Goal: Transaction & Acquisition: Obtain resource

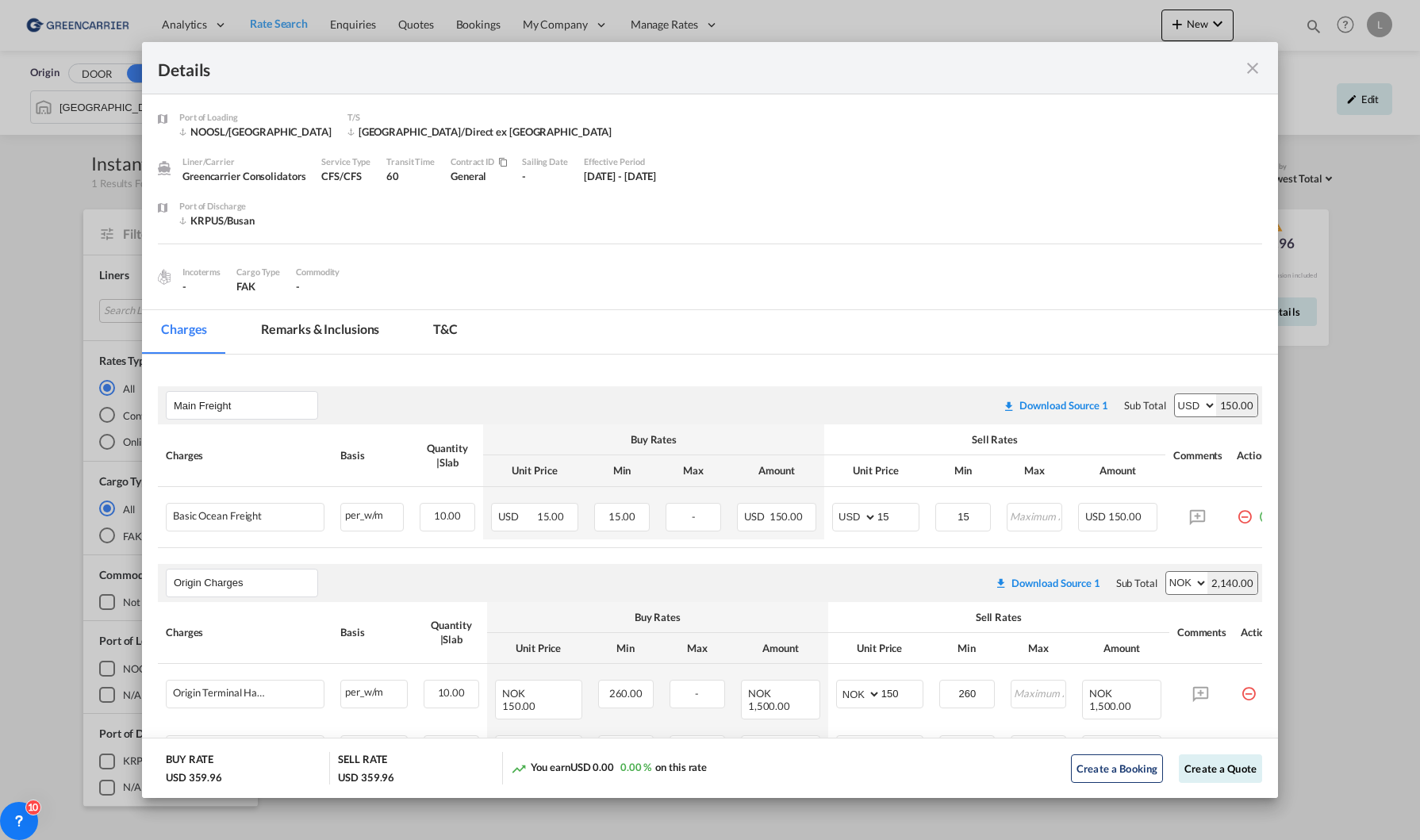
scroll to position [80, 0]
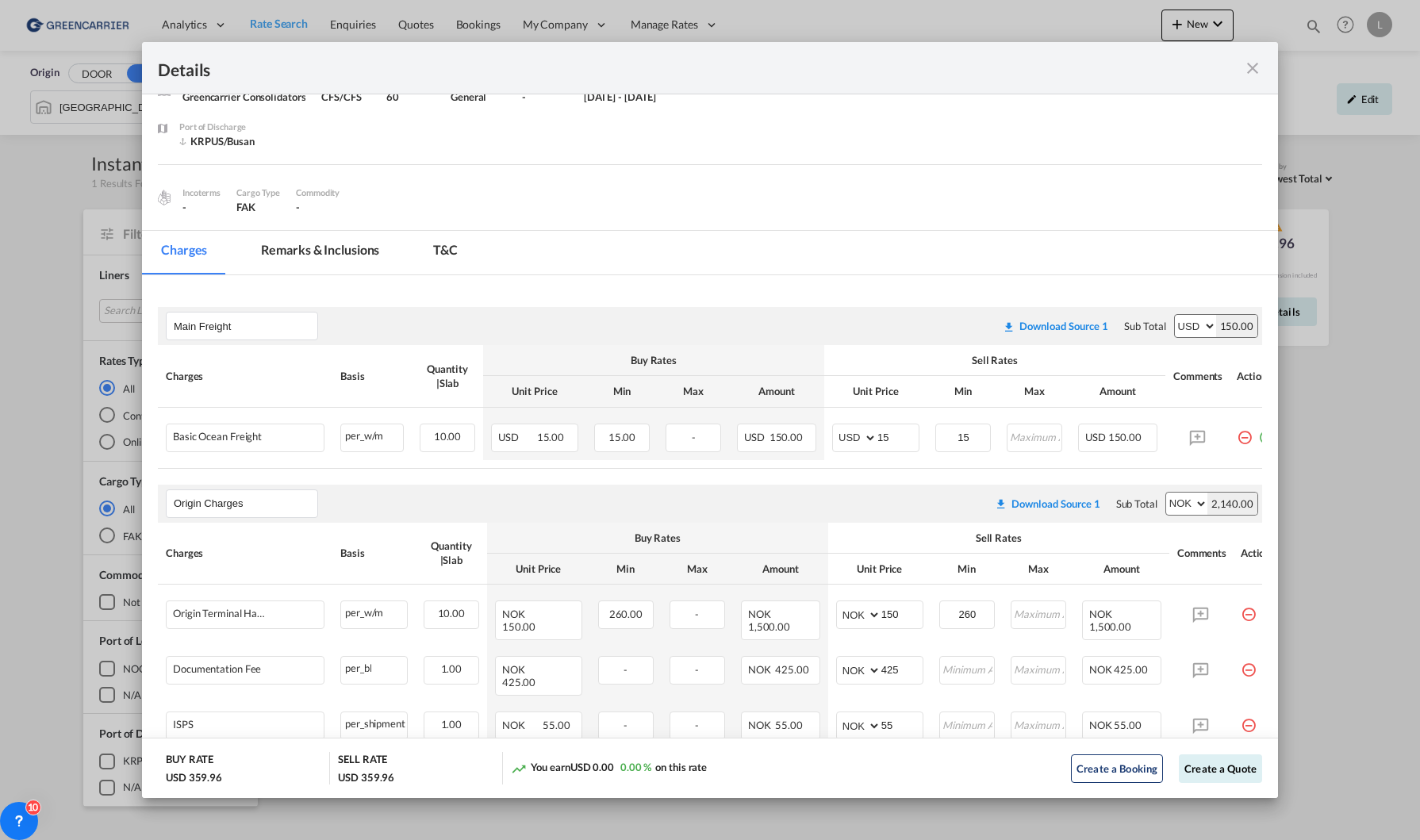
click at [1263, 57] on div "Details" at bounding box center [710, 68] width 1135 height 52
click at [1253, 74] on md-icon "icon-close fg-AAA8AD m-0 cursor" at bounding box center [1252, 68] width 19 height 19
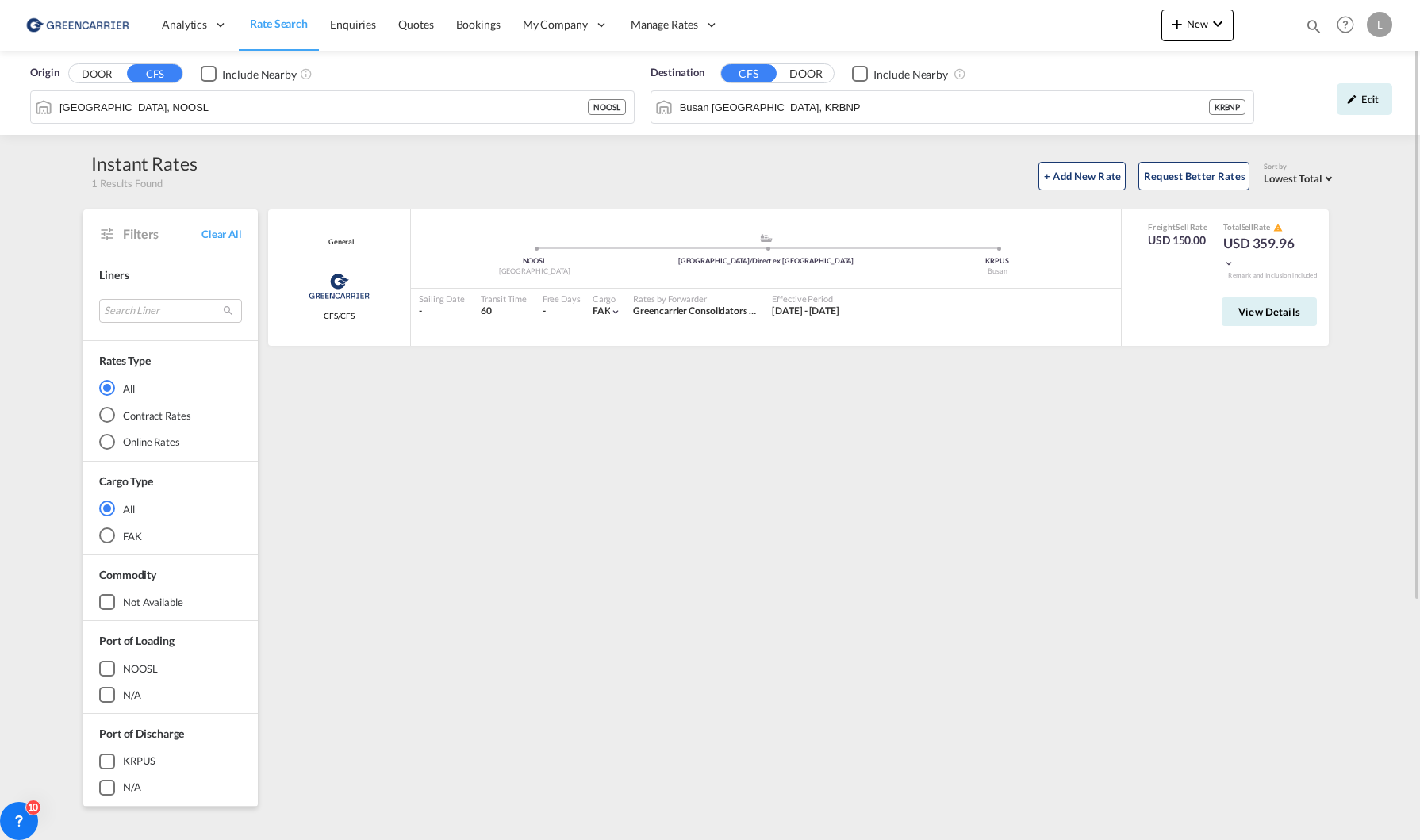
click at [79, 16] on img at bounding box center [77, 24] width 107 height 35
click at [89, 29] on img at bounding box center [77, 24] width 107 height 35
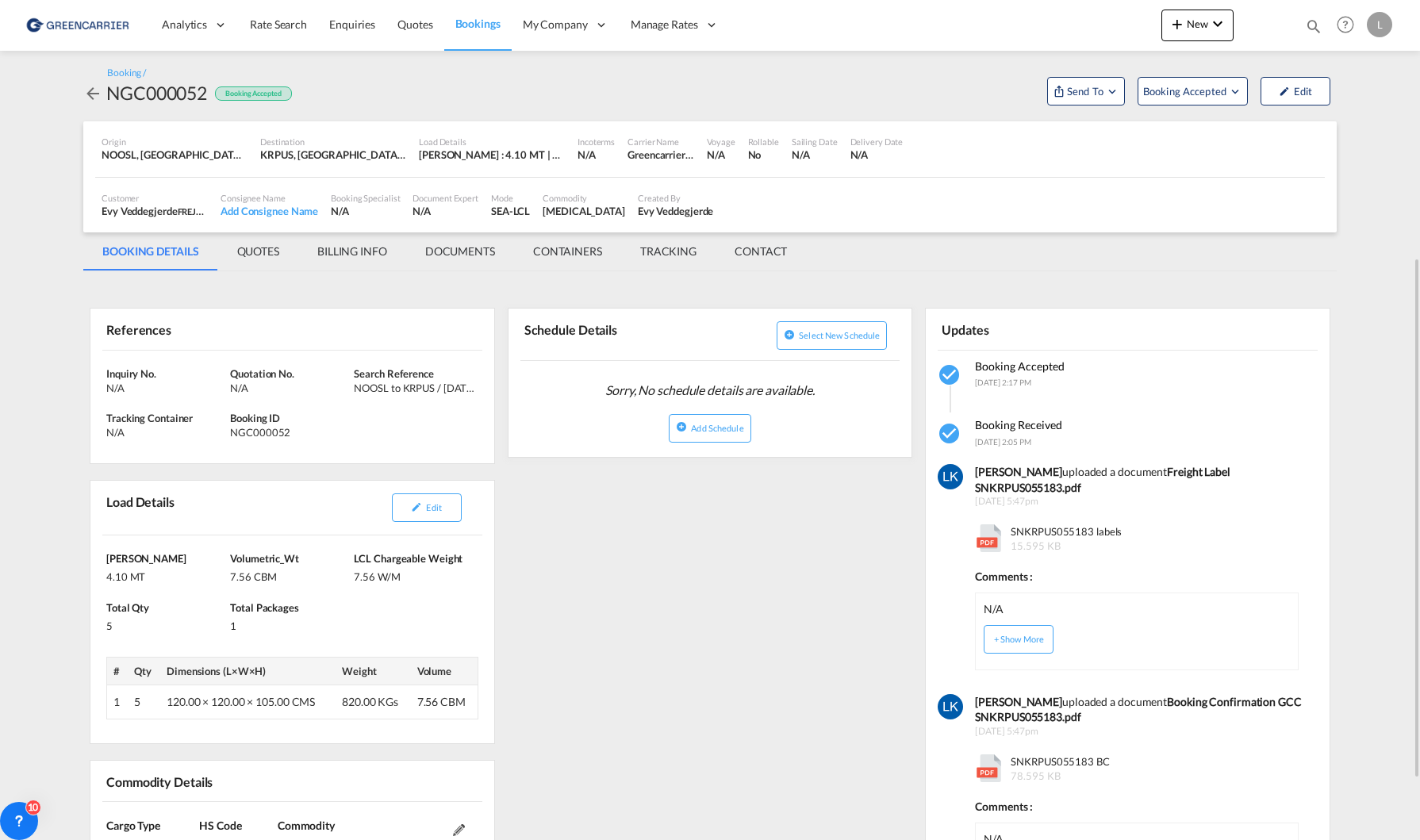
scroll to position [158, 0]
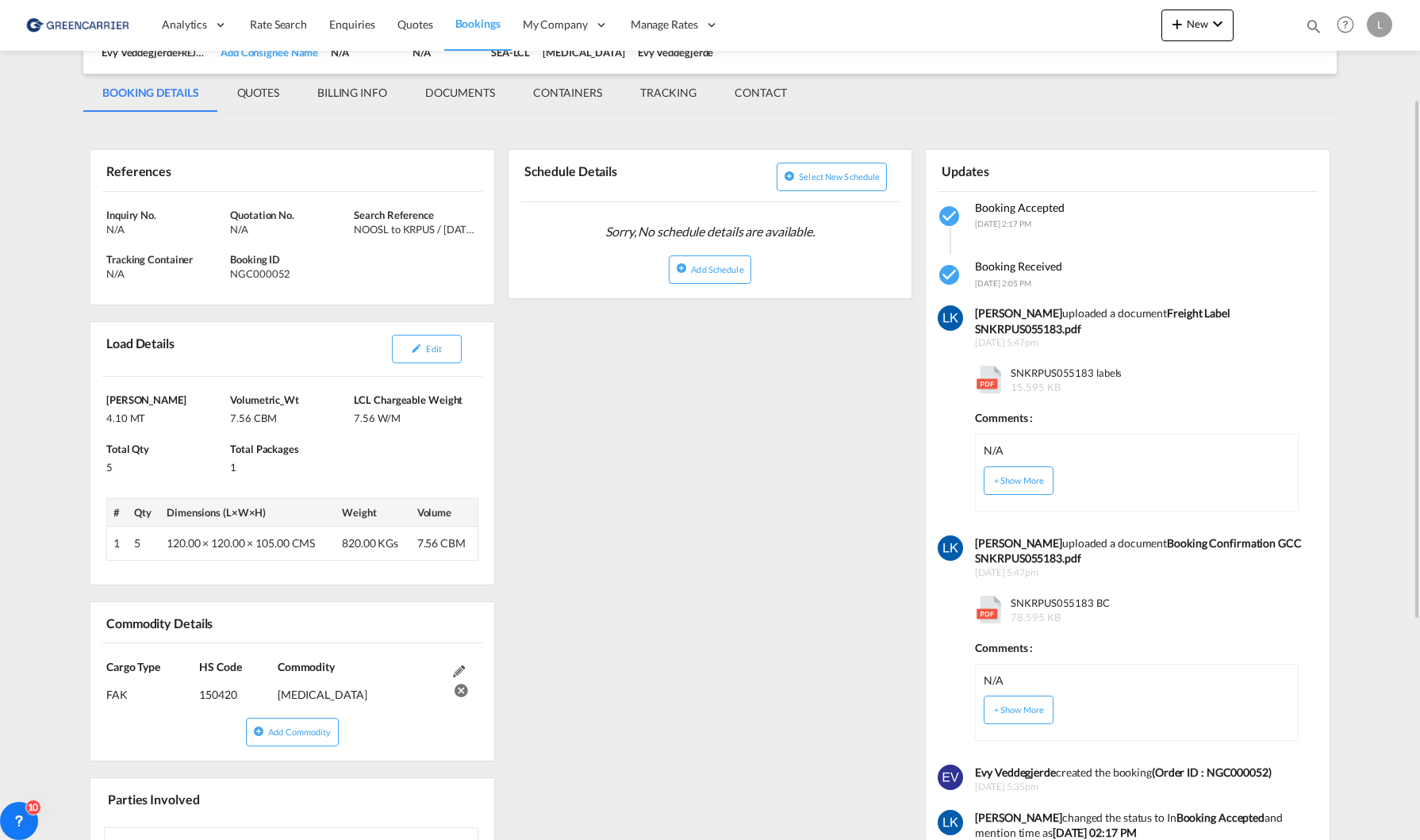
click at [85, 20] on img at bounding box center [77, 24] width 107 height 35
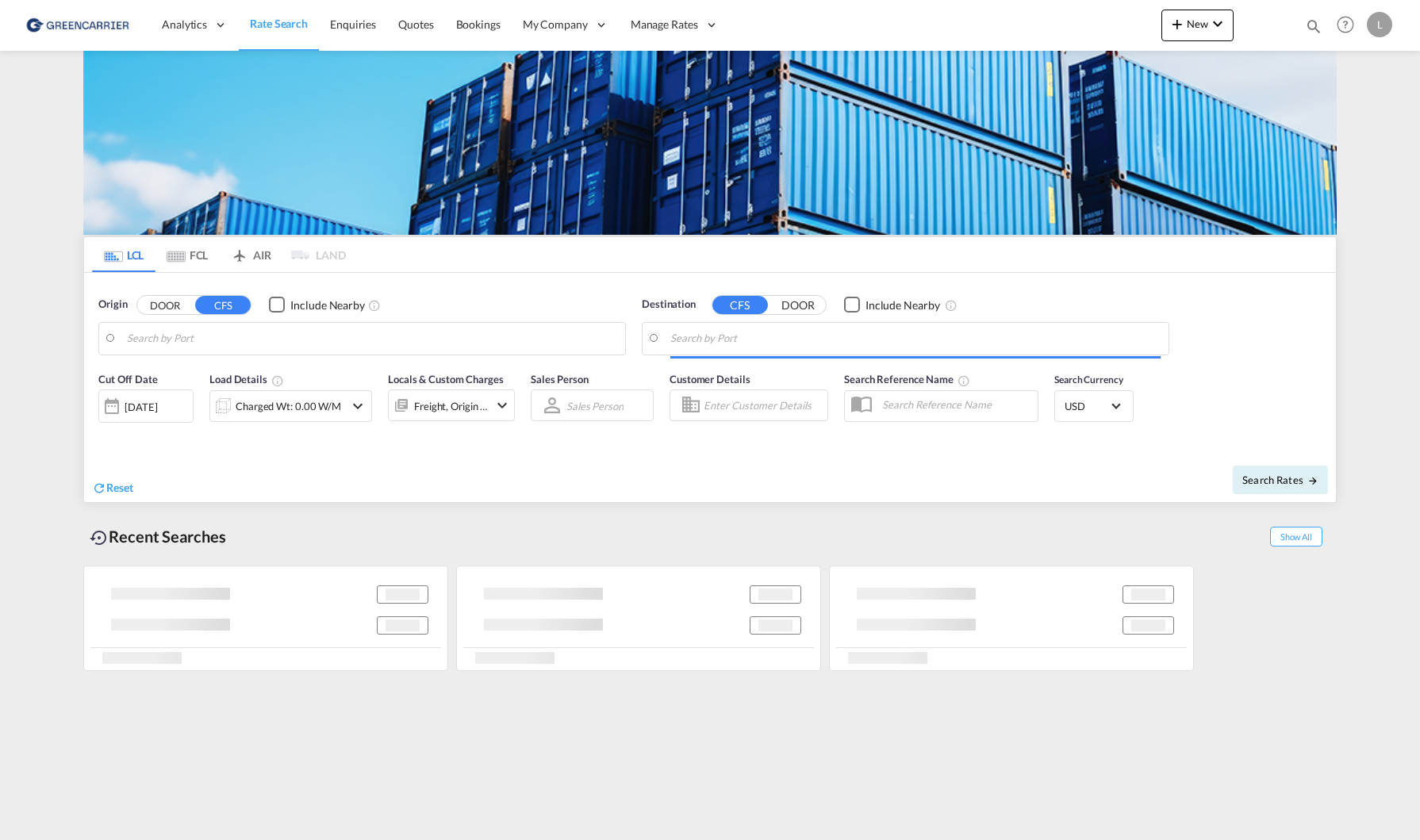
type input "[GEOGRAPHIC_DATA], NOOSL"
click at [223, 325] on md-autocomplete "[GEOGRAPHIC_DATA], NOOSL" at bounding box center [372, 338] width 490 height 27
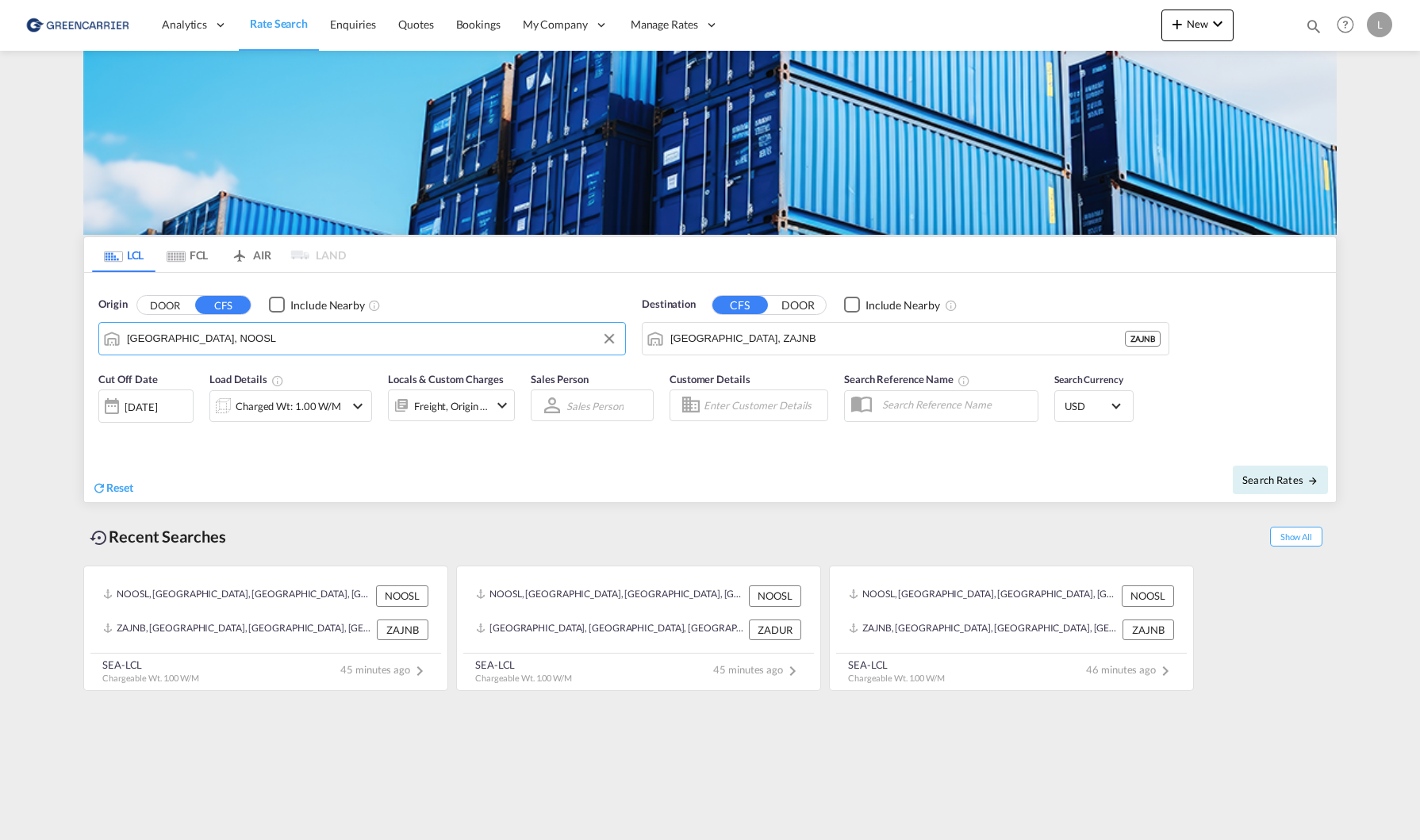
click at [239, 347] on input "[GEOGRAPHIC_DATA], NOOSL" at bounding box center [372, 338] width 490 height 23
click at [781, 339] on input "[GEOGRAPHIC_DATA], ZAJNB" at bounding box center [915, 338] width 490 height 23
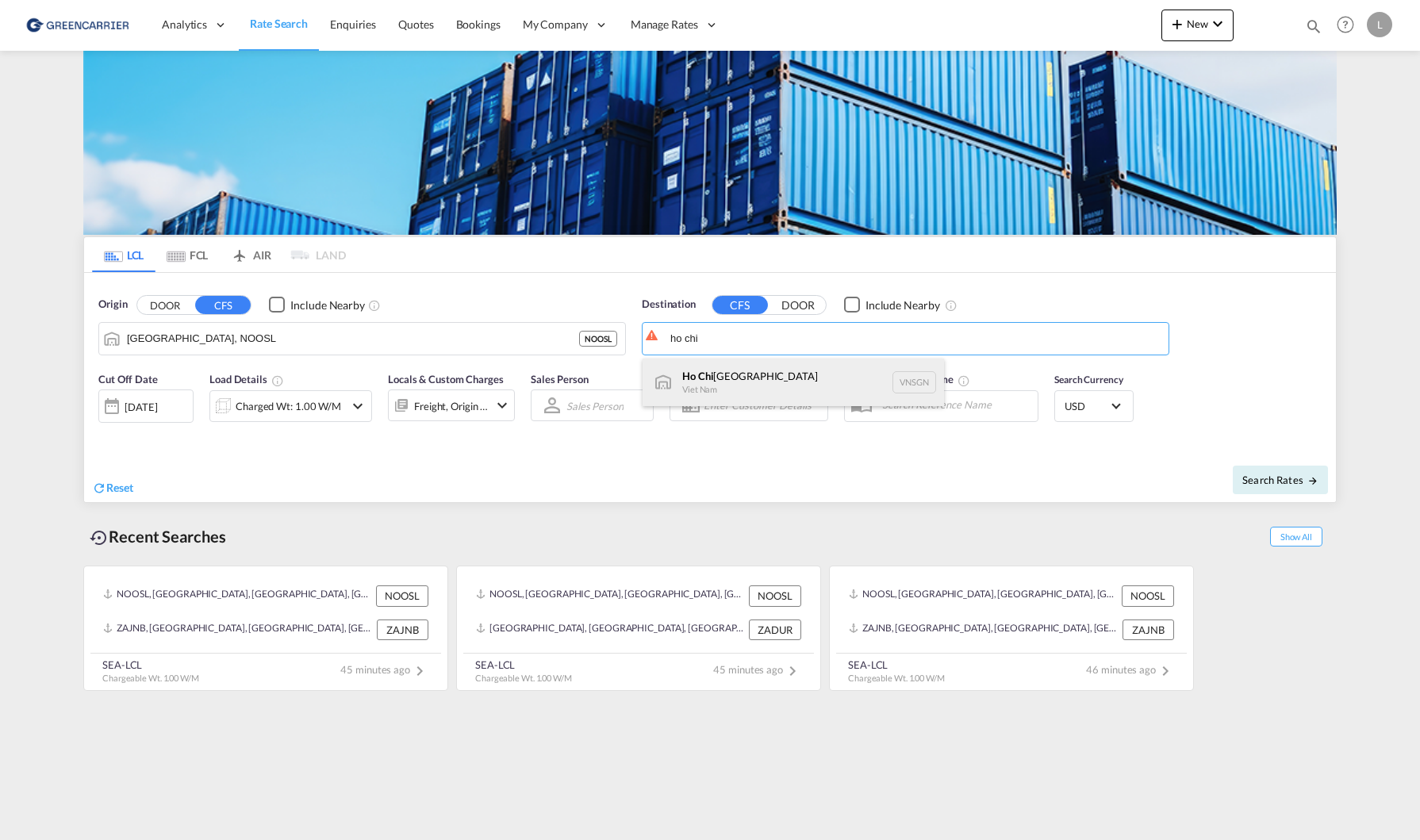
click at [768, 383] on div "[GEOGRAPHIC_DATA] [GEOGRAPHIC_DATA] VNSGN" at bounding box center [793, 382] width 301 height 48
type input "[GEOGRAPHIC_DATA], VNSGN"
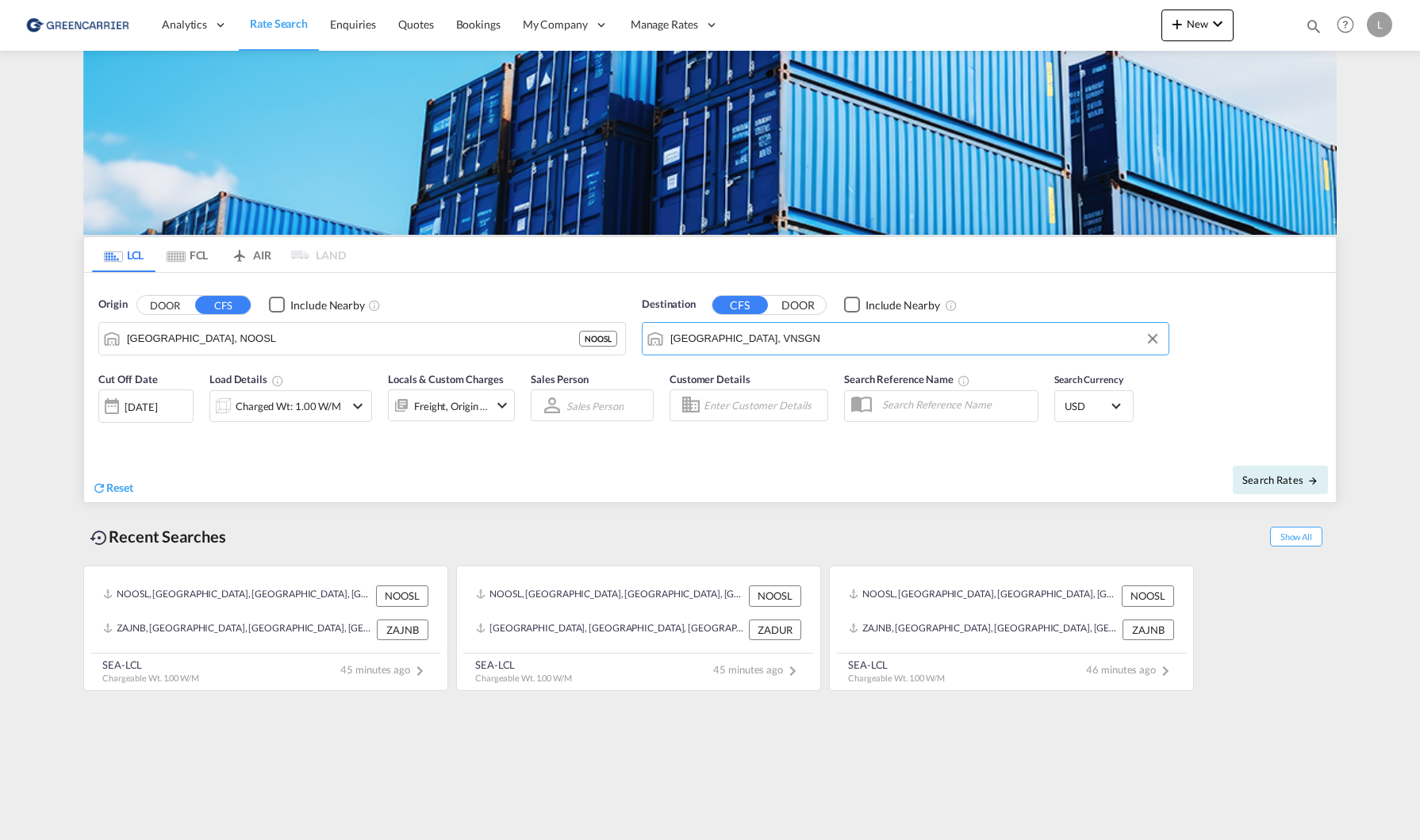
click at [279, 394] on div "Charged Wt: 1.00 W/M" at bounding box center [277, 406] width 134 height 32
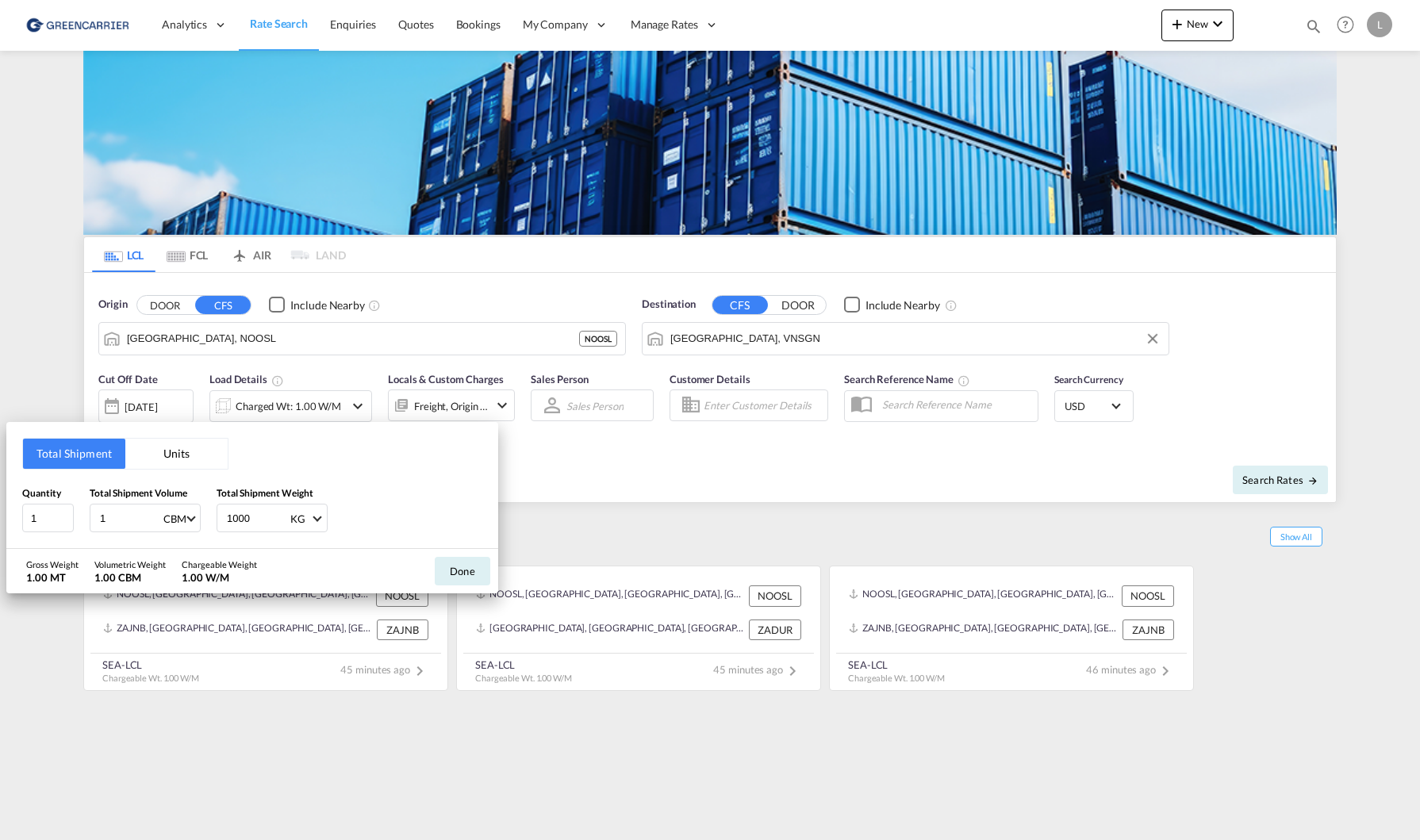
drag, startPoint x: 138, startPoint y: 512, endPoint x: 48, endPoint y: 493, distance: 92.0
click at [50, 494] on div "Quantity 1 Total Shipment Volume 1 CBM CBM CFT Total Shipment Weight 1000 KG KG…" at bounding box center [253, 509] width 460 height 48
type input "3.7"
click at [469, 559] on button "Done" at bounding box center [462, 570] width 55 height 29
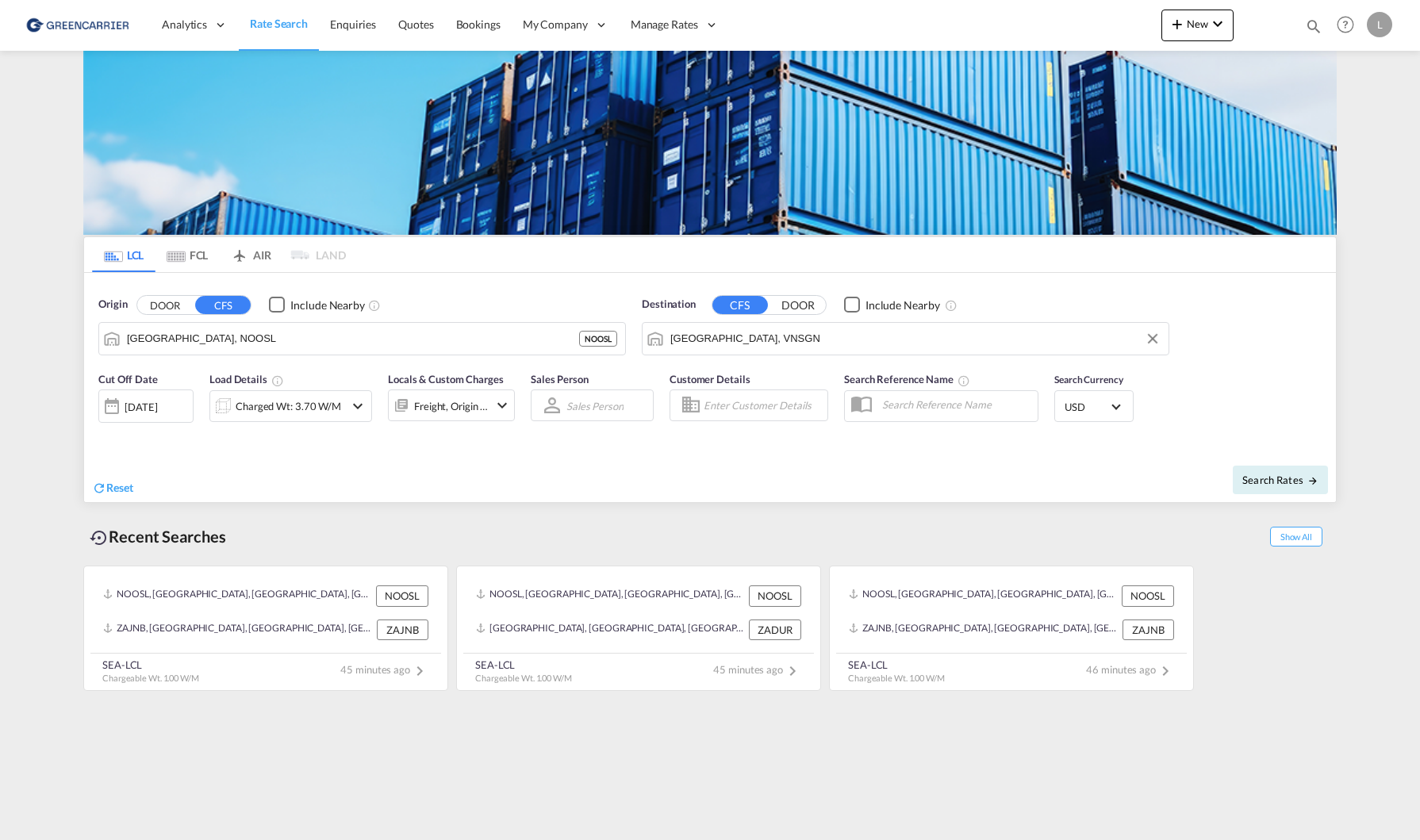
click at [1076, 395] on md-select-value "USD" at bounding box center [1093, 406] width 61 height 22
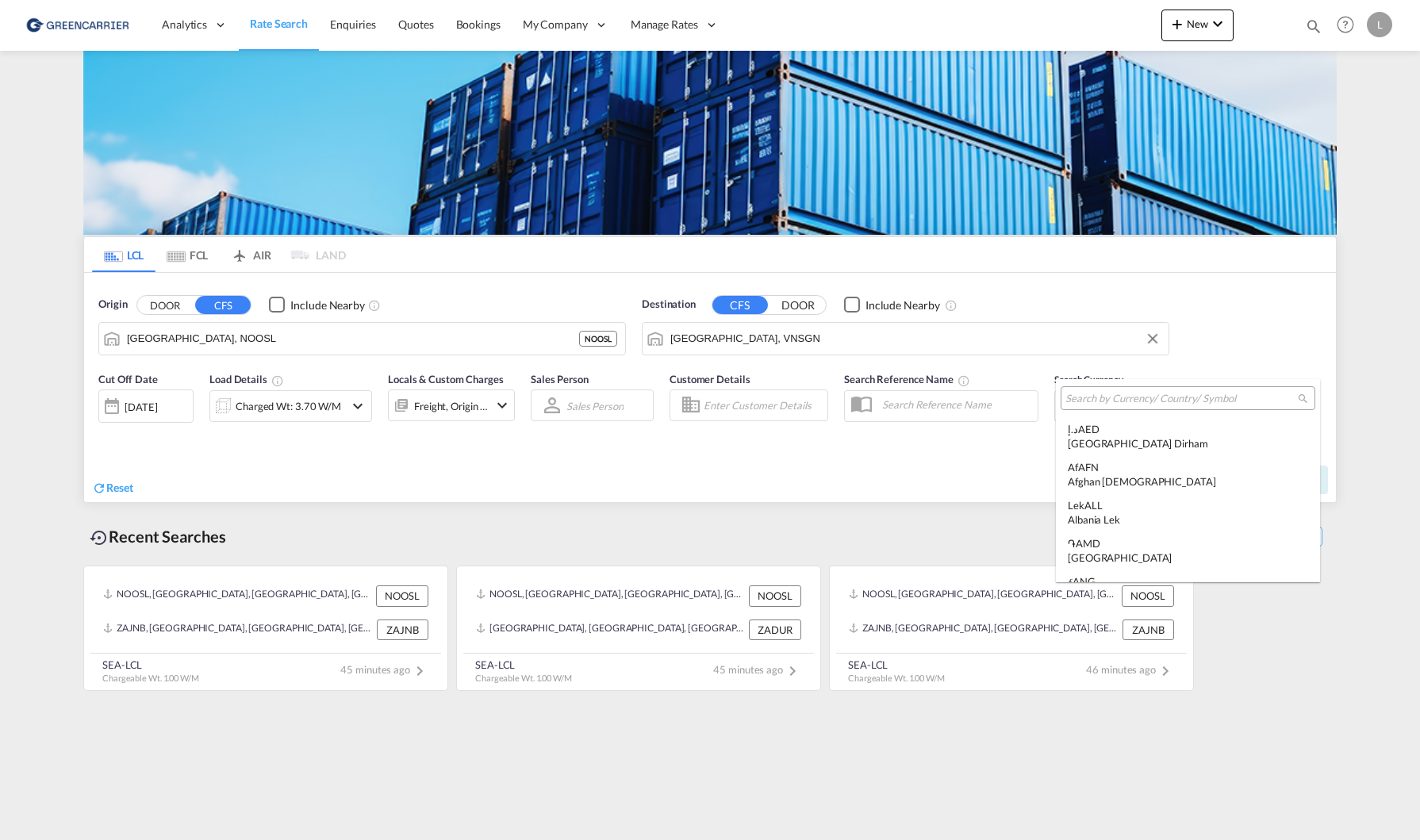
scroll to position [5474, 0]
type md-option "USD"
type md-option "BTN"
click at [1164, 385] on md-select-header at bounding box center [1187, 398] width 264 height 38
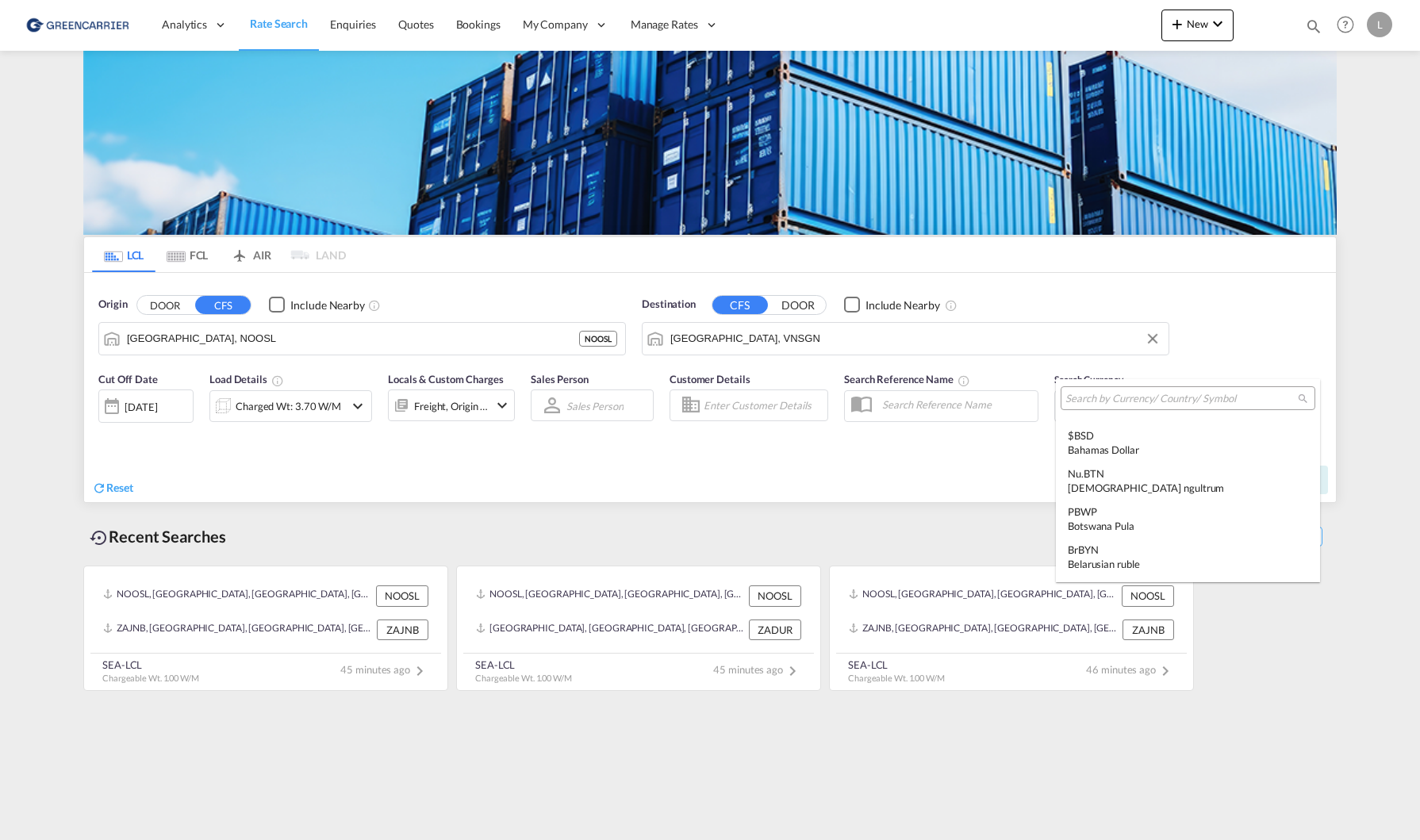
click at [1165, 401] on input "search" at bounding box center [1181, 399] width 233 height 14
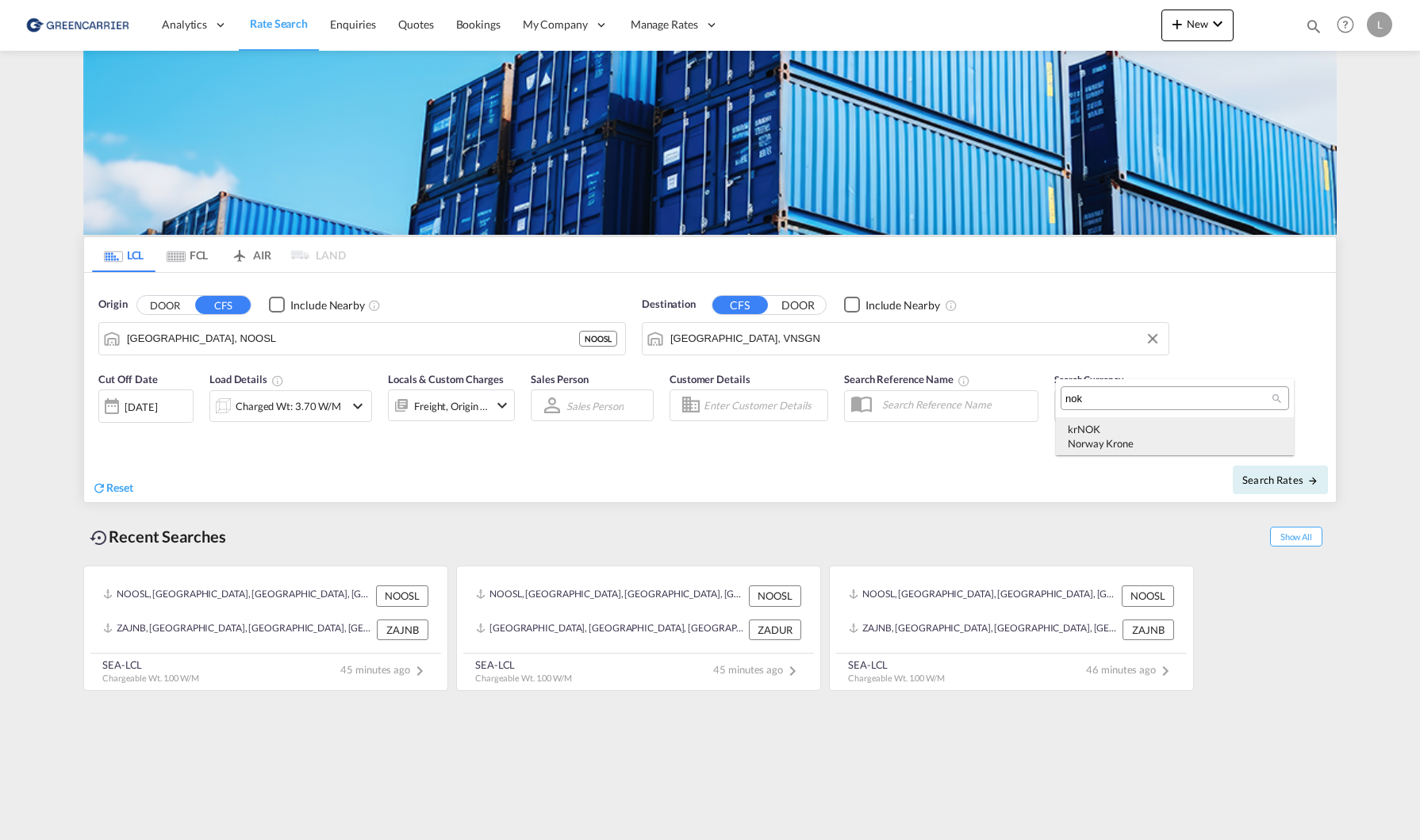
type input "nok"
click at [1088, 429] on div "kr NOK Norway Krone" at bounding box center [1174, 436] width 214 height 29
click at [1292, 484] on span "Search Rates" at bounding box center [1280, 479] width 76 height 13
type input "NOOSL to VNSGN / [DATE]"
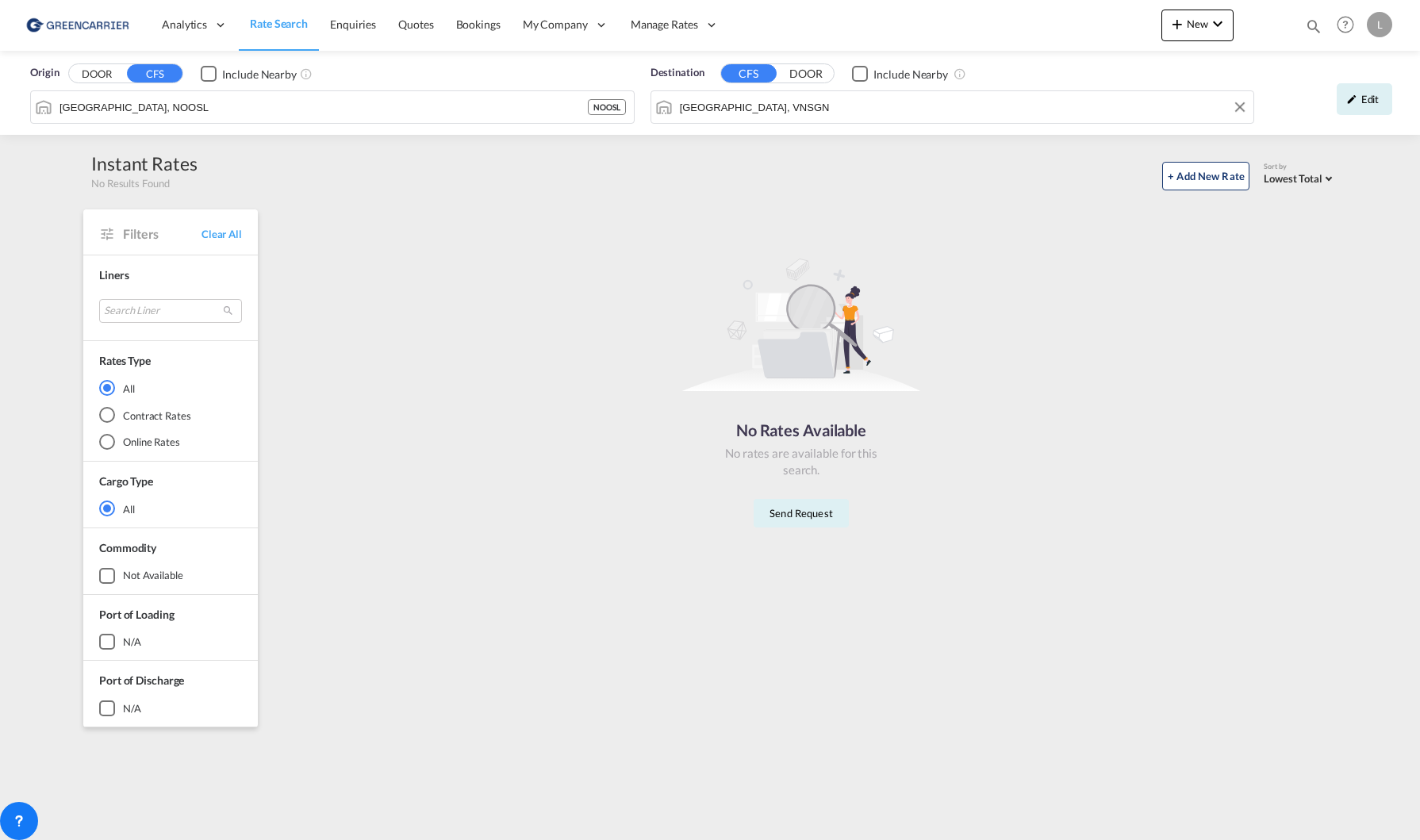
click at [830, 109] on input "[GEOGRAPHIC_DATA], VNSGN" at bounding box center [962, 106] width 566 height 23
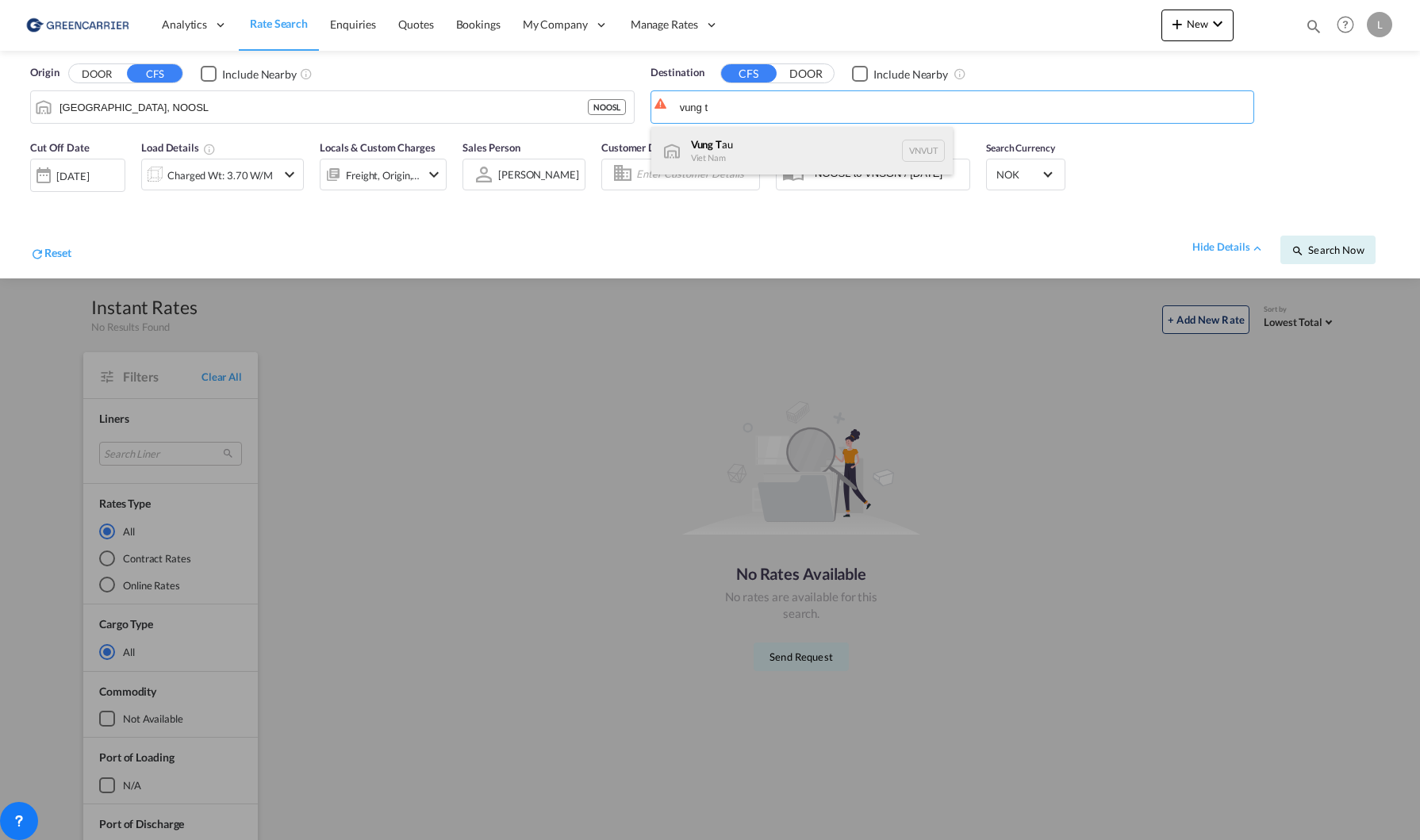
click at [845, 159] on div "Vung T au [GEOGRAPHIC_DATA] VNVUT" at bounding box center [801, 151] width 301 height 48
type input "Vung Tau, VNVUT"
click at [1330, 251] on span "Search Now" at bounding box center [1327, 249] width 72 height 13
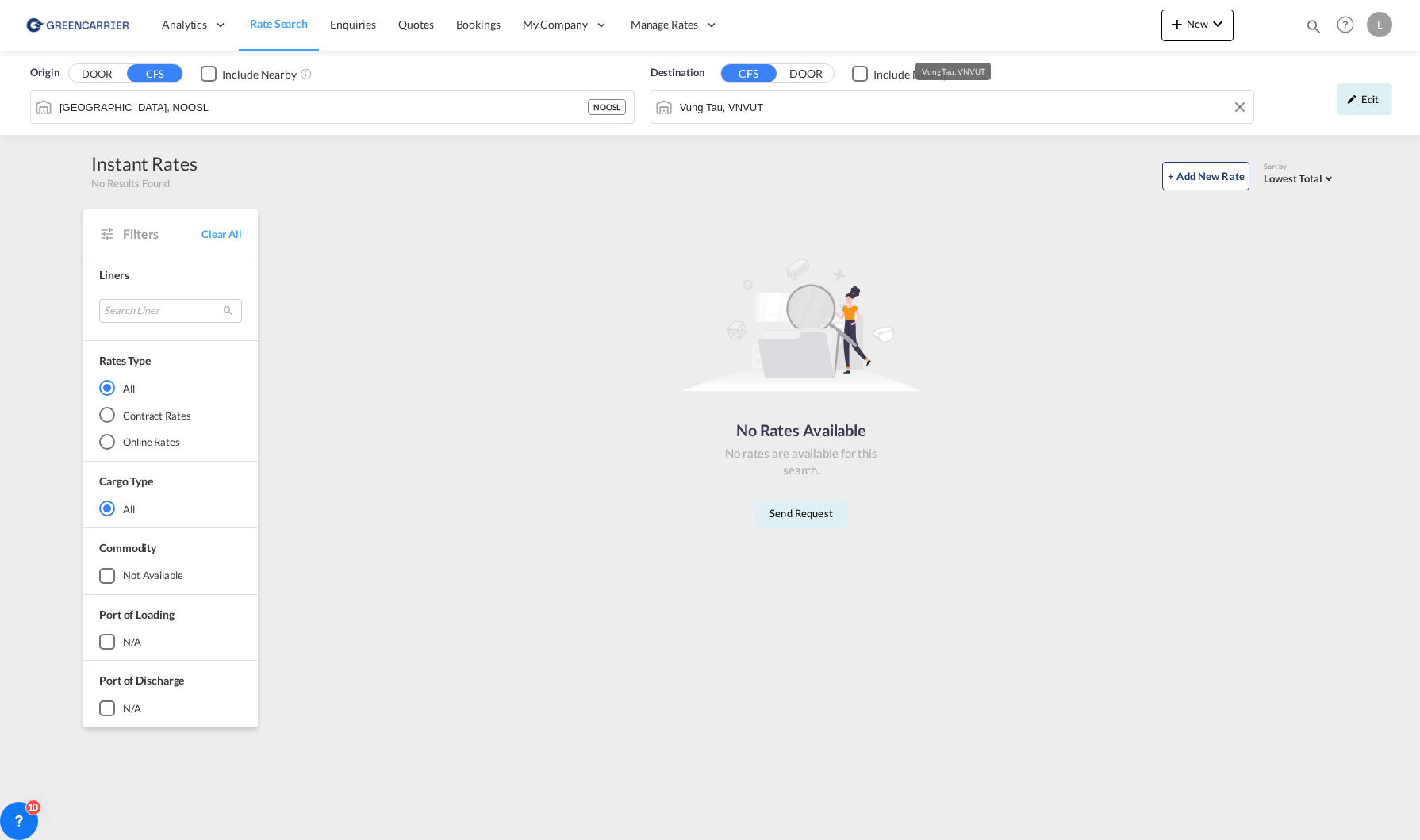
click at [795, 112] on input "Vung Tau, VNVUT" at bounding box center [962, 106] width 566 height 23
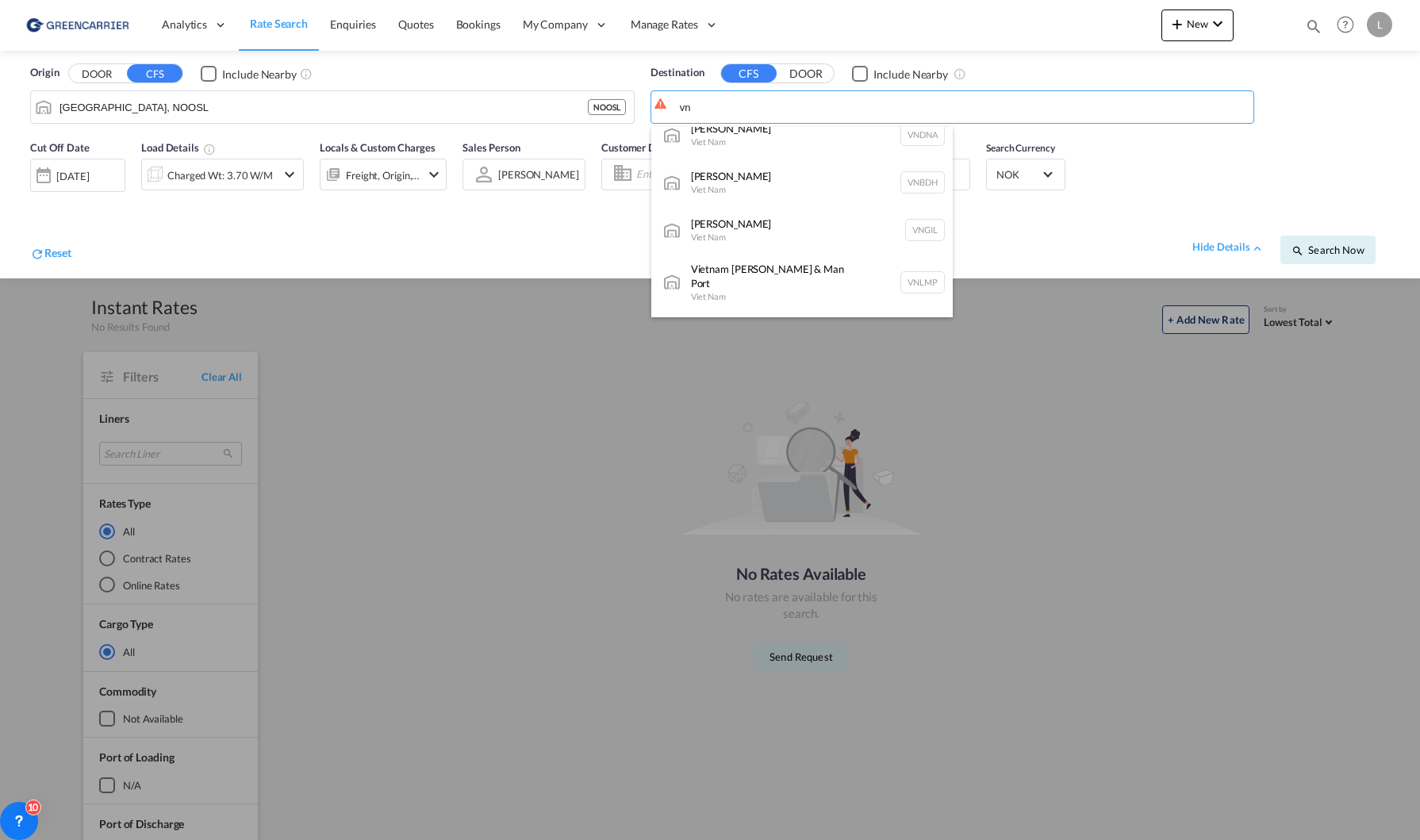
scroll to position [872, 0]
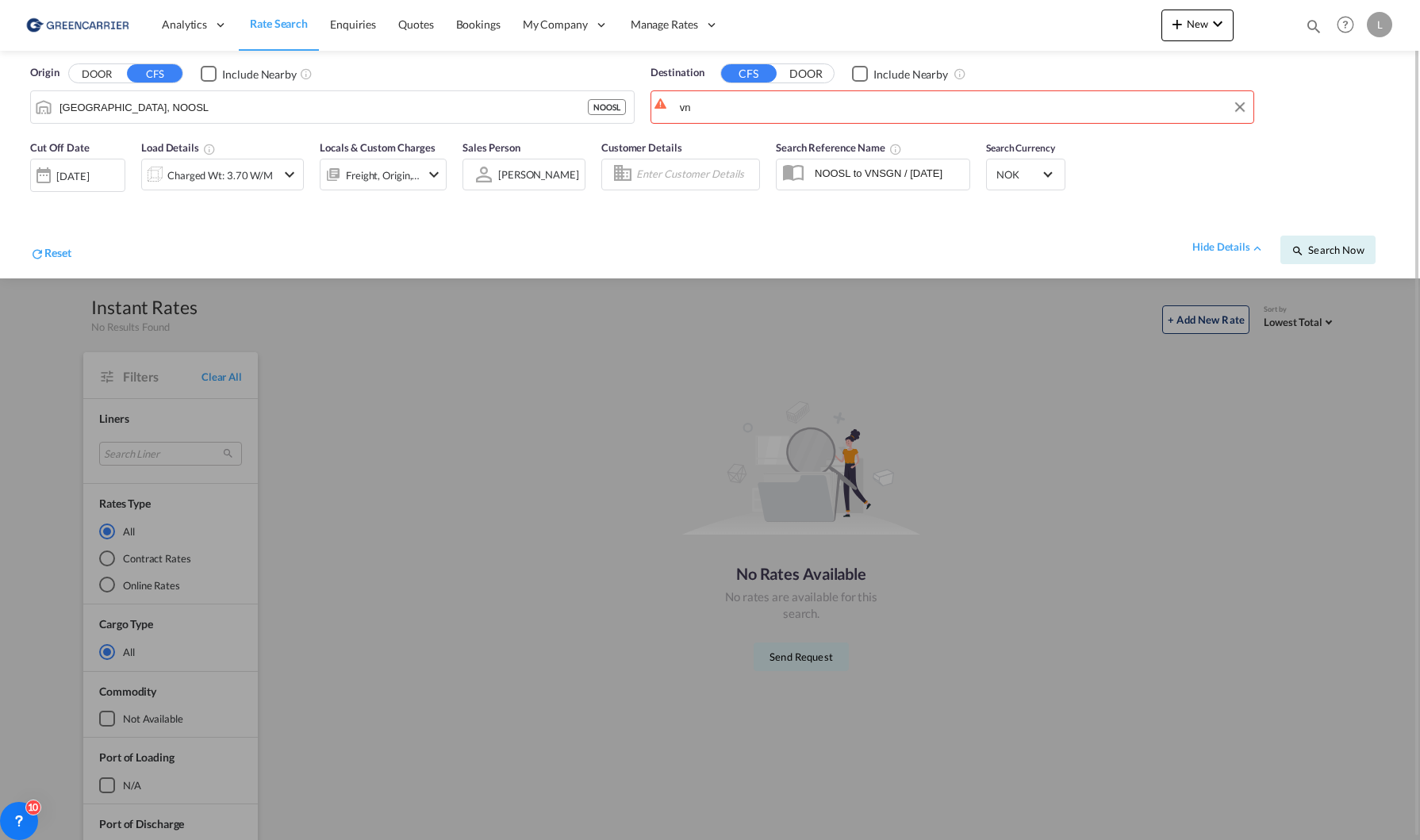
drag, startPoint x: 748, startPoint y: 109, endPoint x: 655, endPoint y: 90, distance: 94.9
click at [601, 80] on body "Analytics Reports Dashboard Rate Search Enquiries Quotes Bookings" at bounding box center [710, 420] width 1420 height 840
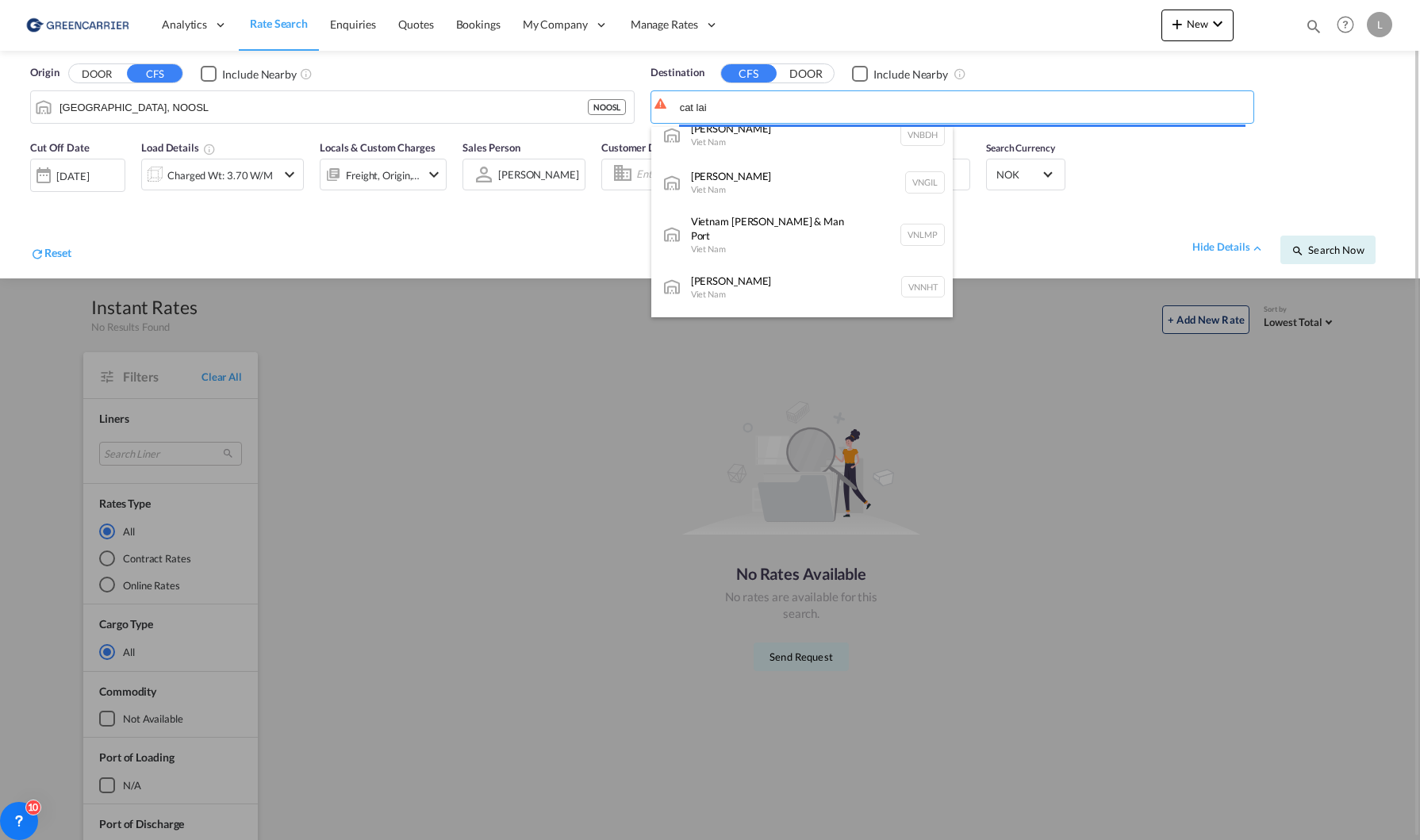
scroll to position [0, 0]
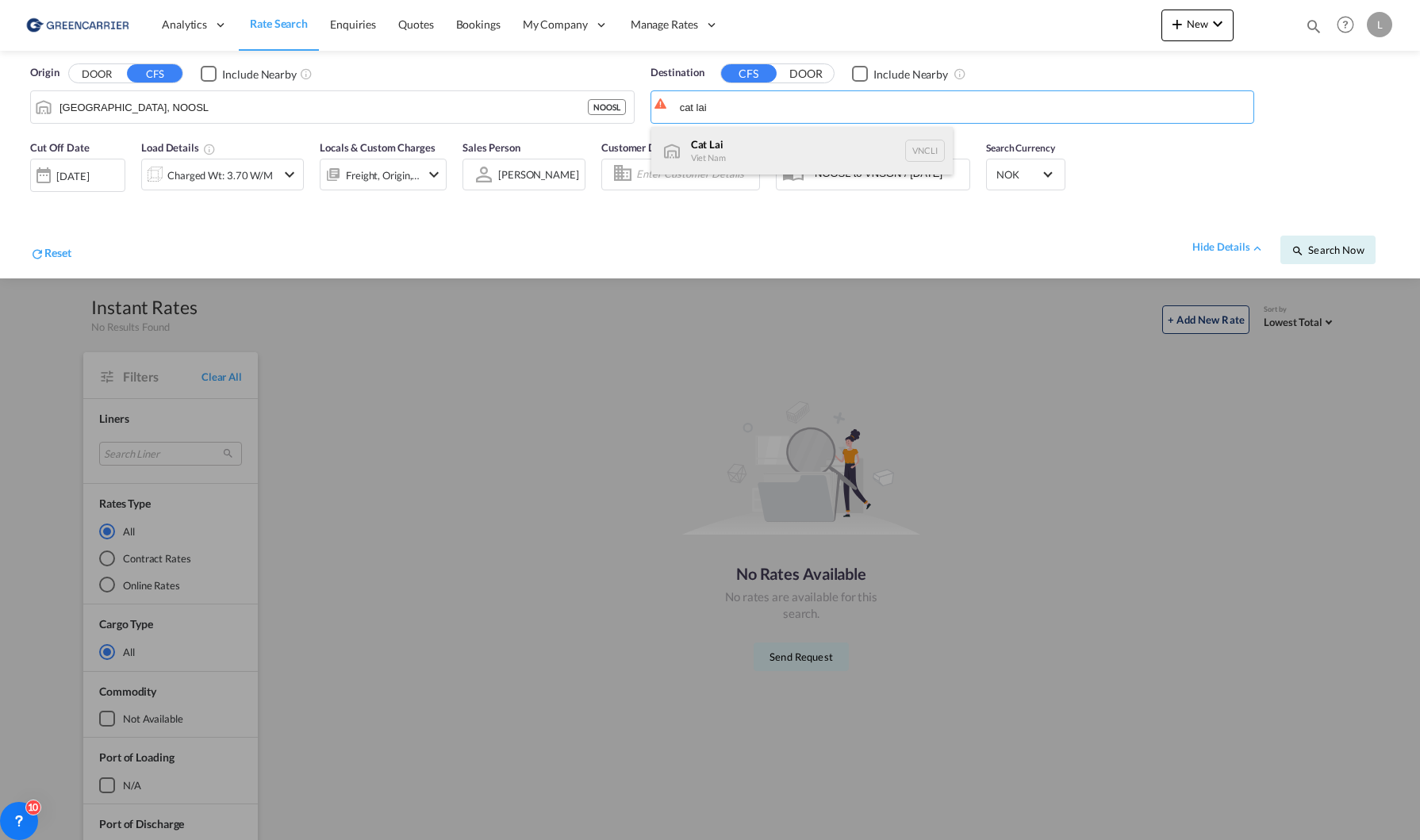
click at [811, 155] on div "Cat Lai Viet Nam VNCLI" at bounding box center [801, 151] width 301 height 48
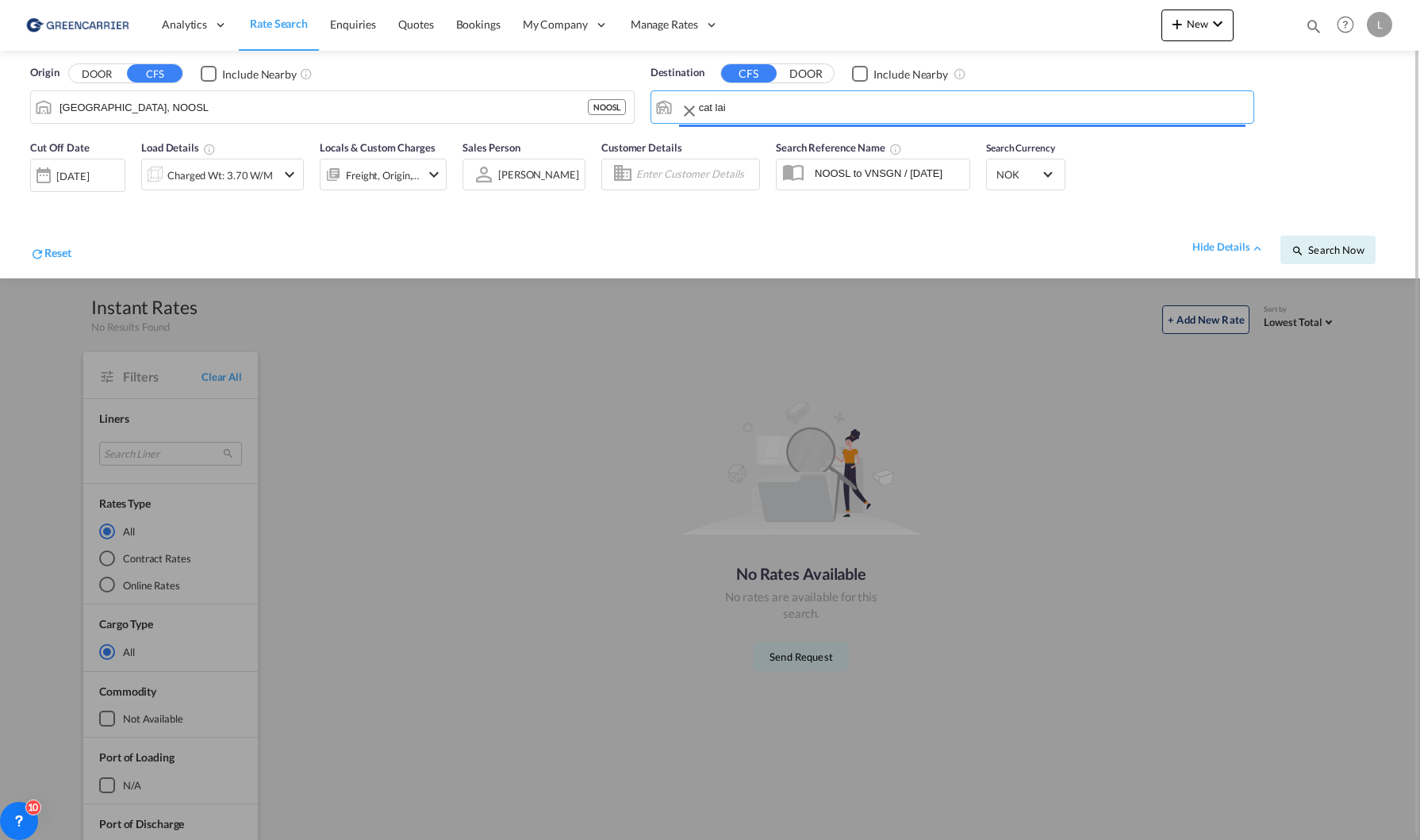
type input "Cat Lai, VNCLI"
click at [1354, 260] on button "Search Now" at bounding box center [1327, 249] width 95 height 29
